Goal: Task Accomplishment & Management: Manage account settings

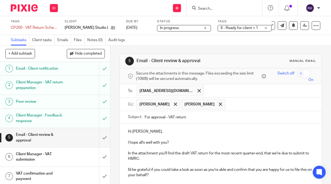
scroll to position [43, 0]
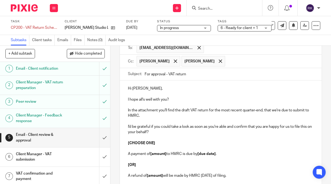
click at [224, 9] on input "Search" at bounding box center [221, 8] width 48 height 5
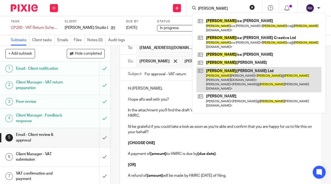
type input "[PERSON_NAME]"
click at [227, 67] on link at bounding box center [258, 80] width 125 height 26
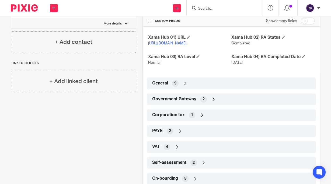
scroll to position [129, 0]
click at [192, 101] on span "Government Gateway" at bounding box center [174, 99] width 44 height 6
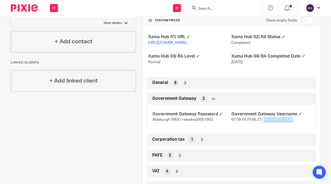
drag, startPoint x: 293, startPoint y: 125, endPoint x: 262, endPoint y: 126, distance: 31.0
click at [262, 122] on p "67 09 70 79 66 21/ 54 37 49 35 13 89" at bounding box center [270, 119] width 79 height 5
copy span "54 37 49 35 13 89"
drag, startPoint x: 213, startPoint y: 126, endPoint x: 181, endPoint y: 127, distance: 31.8
click at [181, 122] on p "Aldeburgh1993! / releehw29051993" at bounding box center [191, 119] width 79 height 5
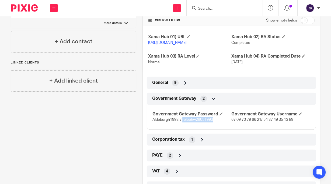
copy span "releehw29051993"
click at [211, 130] on div "Government Gateway Password Aldeburgh1993! / releehw29051993 Government Gateway…" at bounding box center [231, 115] width 169 height 29
drag, startPoint x: 259, startPoint y: 124, endPoint x: 230, endPoint y: 125, distance: 29.9
click at [231, 122] on span "67 09 70 79 66 21/ 54 37 49 35 13 89" at bounding box center [262, 120] width 62 height 4
copy span "67 09 70 79 66 21"
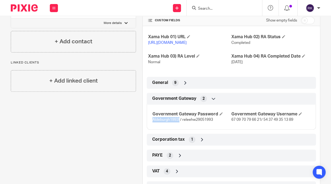
drag, startPoint x: 178, startPoint y: 124, endPoint x: 150, endPoint y: 123, distance: 27.8
click at [150, 123] on div "Government Gateway Password Aldeburgh1993! / releehw29051993 Government Gateway…" at bounding box center [231, 115] width 169 height 29
copy span "Aldeburgh1993!"
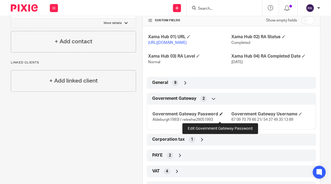
click at [219, 115] on span at bounding box center [220, 113] width 3 height 3
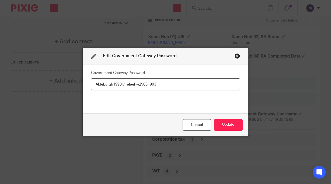
drag, startPoint x: 162, startPoint y: 84, endPoint x: 56, endPoint y: 79, distance: 105.9
click at [56, 79] on div "Edit Government Gateway Password Government Gateway Password Aldeburgh1993! / r…" at bounding box center [165, 92] width 331 height 184
click at [195, 85] on input "JW changed the passwords and does not want us to have acess" at bounding box center [165, 84] width 149 height 12
click at [211, 85] on input "JW changed the passwords and does not want us to have access" at bounding box center [165, 84] width 149 height 12
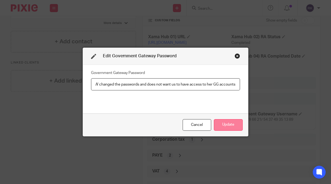
type input "JW changed the passwords and does not want us to have access to her GG accounts"
click at [222, 126] on button "Update" at bounding box center [228, 125] width 29 height 12
